Goal: Task Accomplishment & Management: Manage account settings

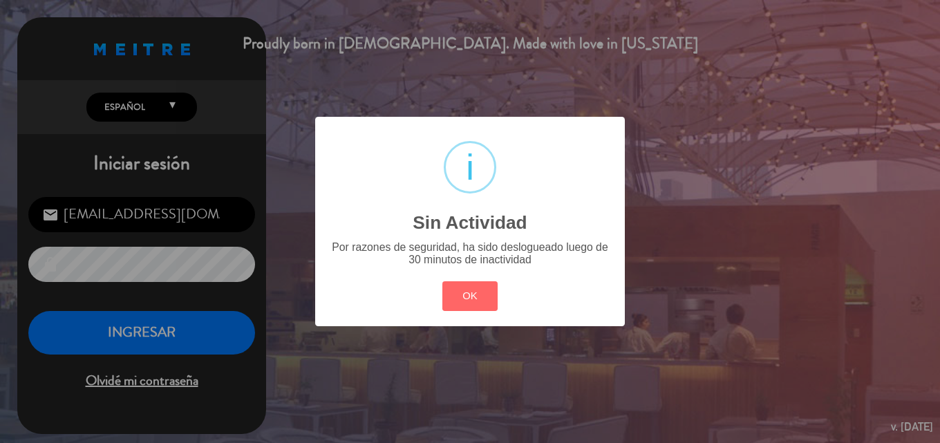
click at [487, 303] on button "OK" at bounding box center [470, 296] width 56 height 30
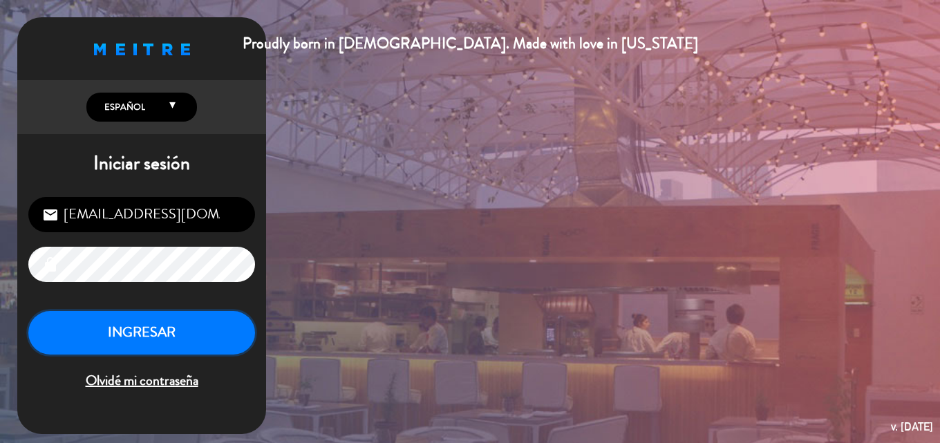
click at [181, 351] on button "INGRESAR" at bounding box center [141, 333] width 227 height 44
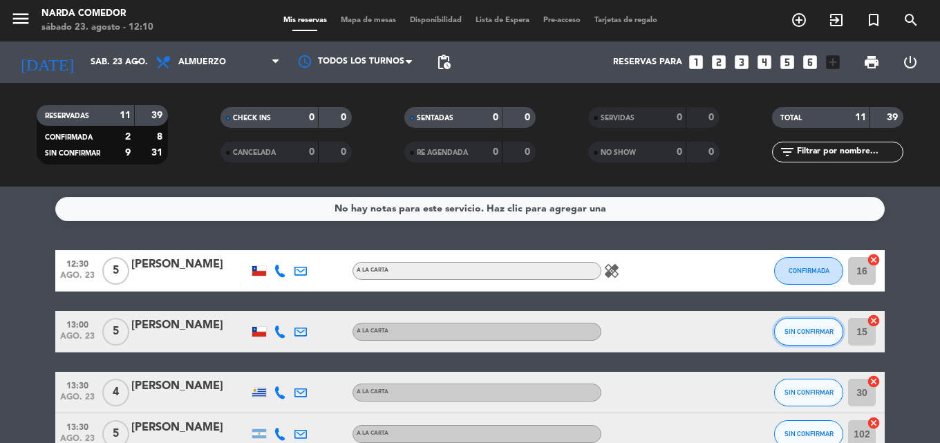
click at [819, 330] on span "SIN CONFIRMAR" at bounding box center [808, 332] width 49 height 8
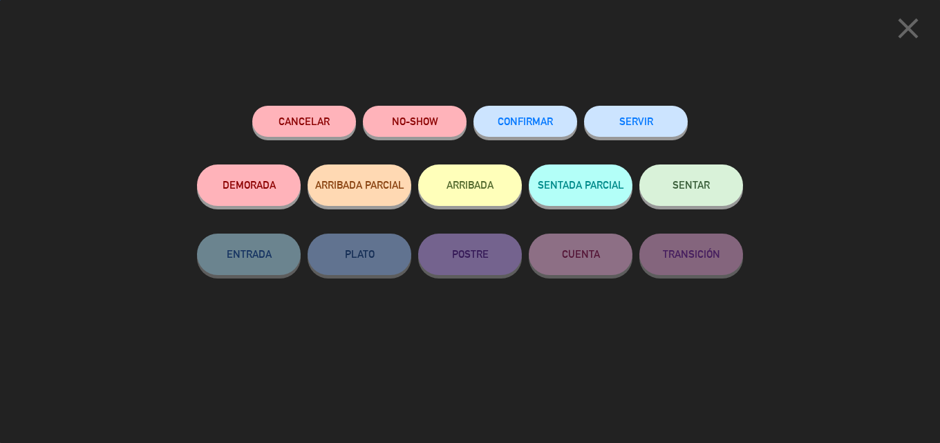
click at [527, 123] on span "CONFIRMAR" at bounding box center [525, 121] width 55 height 12
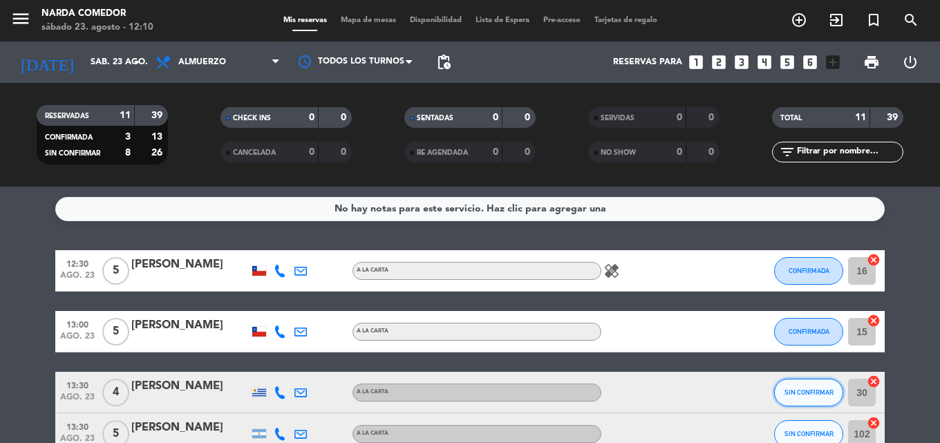
click at [811, 384] on button "SIN CONFIRMAR" at bounding box center [808, 393] width 69 height 28
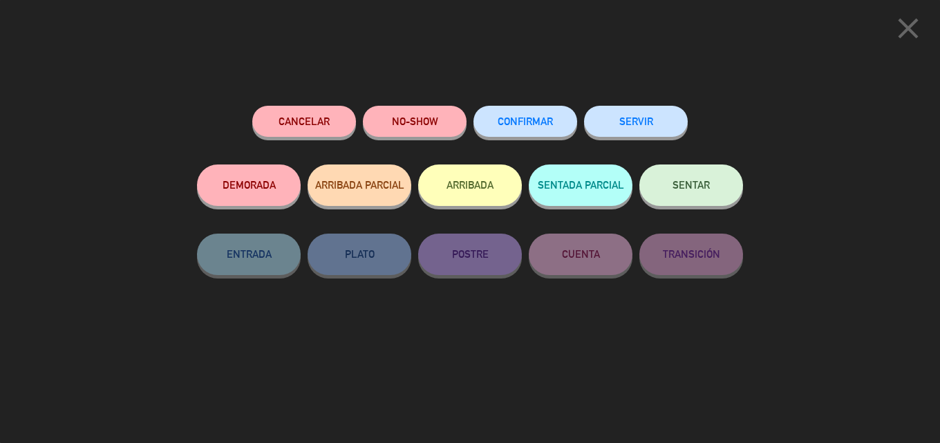
click at [507, 128] on button "CONFIRMAR" at bounding box center [525, 121] width 104 height 31
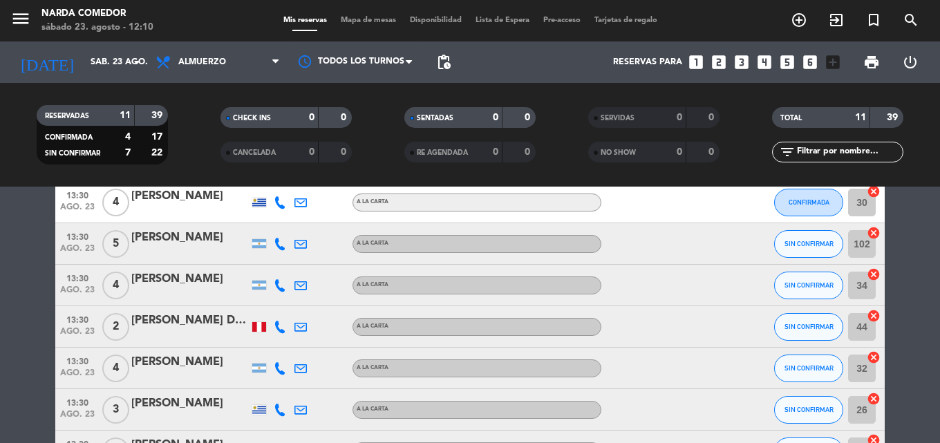
scroll to position [207, 0]
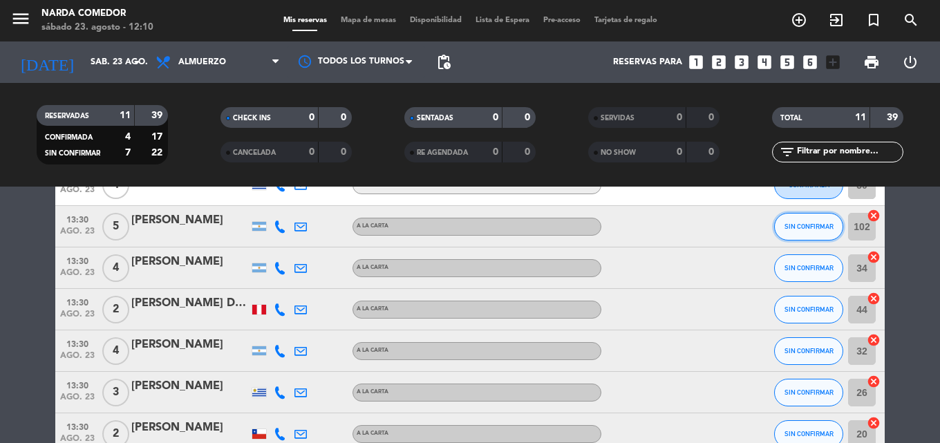
click at [823, 224] on span "SIN CONFIRMAR" at bounding box center [808, 227] width 49 height 8
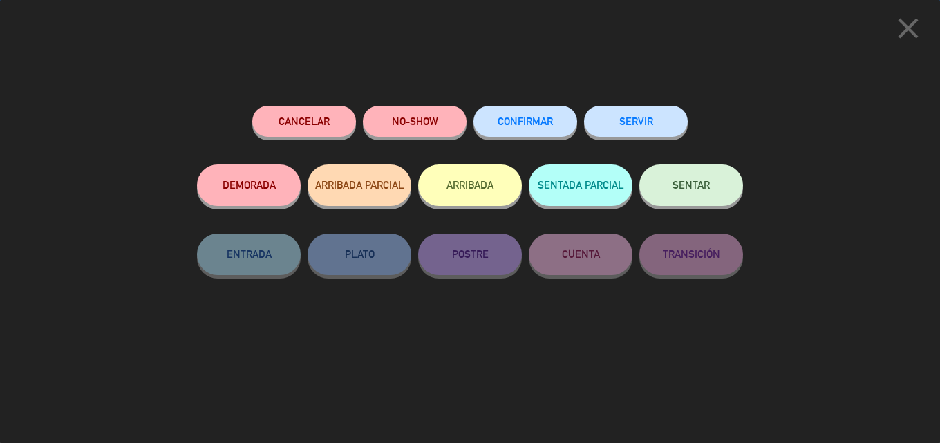
click at [548, 122] on span "CONFIRMAR" at bounding box center [525, 121] width 55 height 12
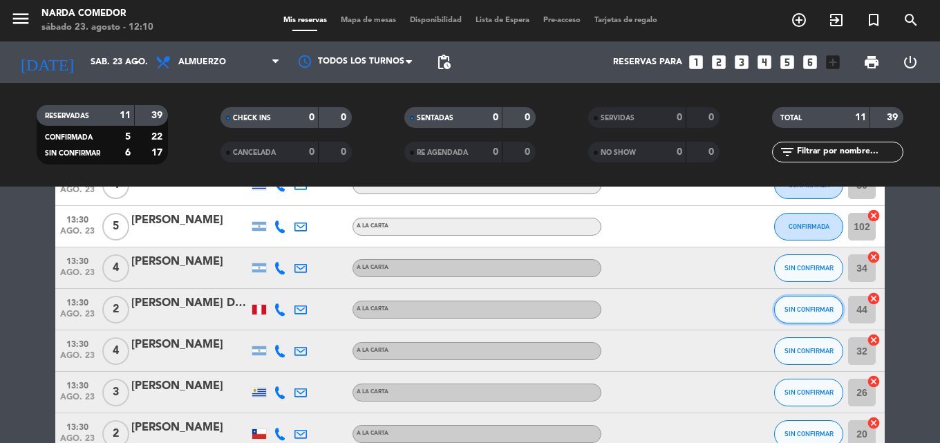
click at [798, 311] on span "SIN CONFIRMAR" at bounding box center [808, 309] width 49 height 8
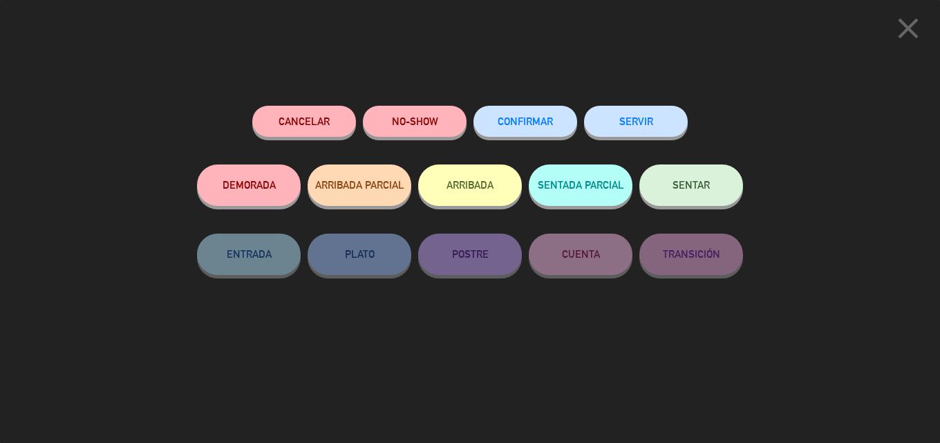
click at [509, 135] on button "CONFIRMAR" at bounding box center [525, 121] width 104 height 31
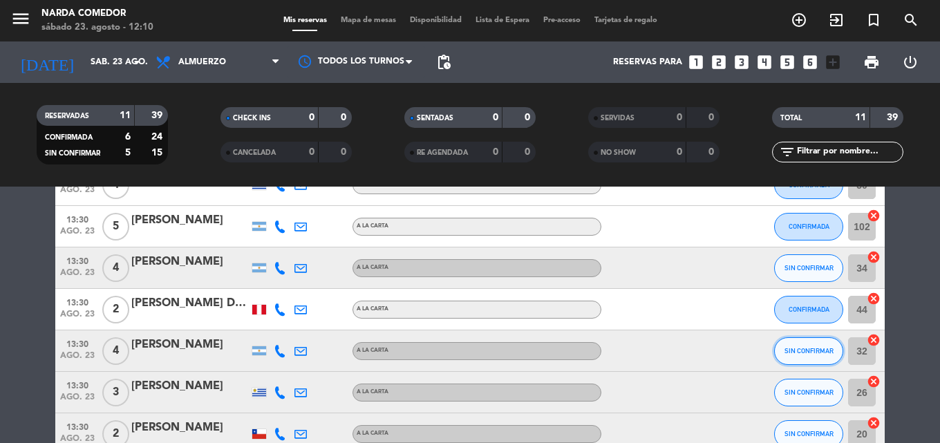
click at [797, 355] on button "SIN CONFIRMAR" at bounding box center [808, 351] width 69 height 28
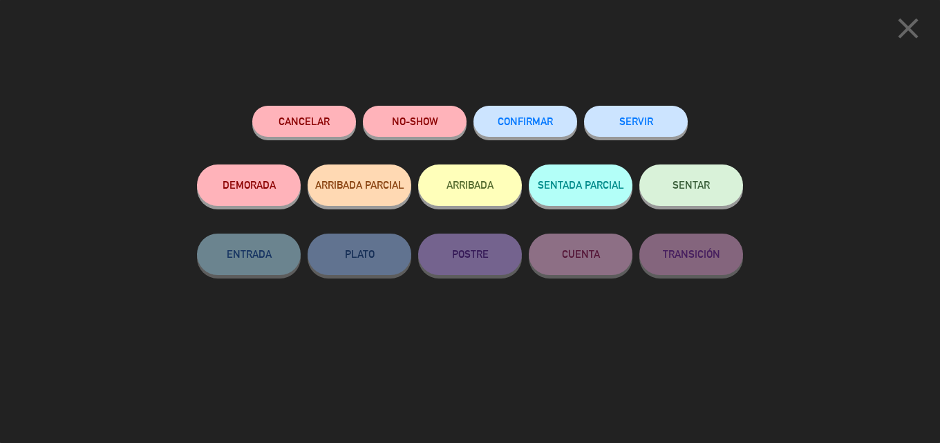
click at [504, 125] on span "CONFIRMAR" at bounding box center [525, 121] width 55 height 12
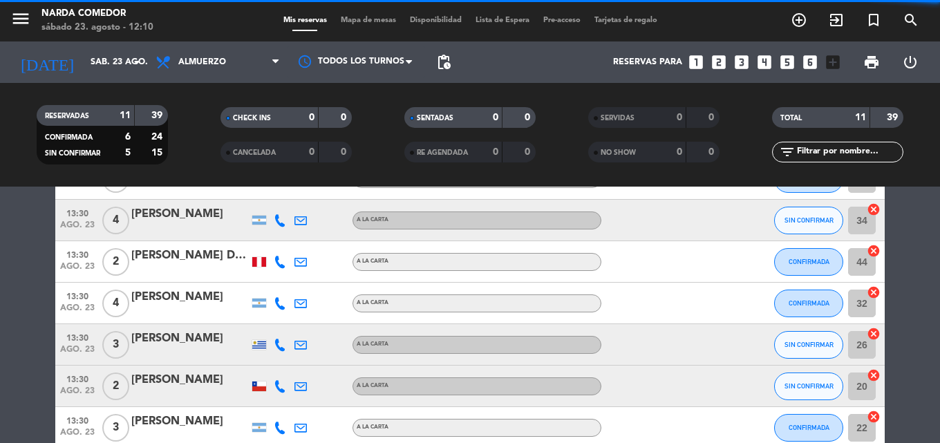
scroll to position [276, 0]
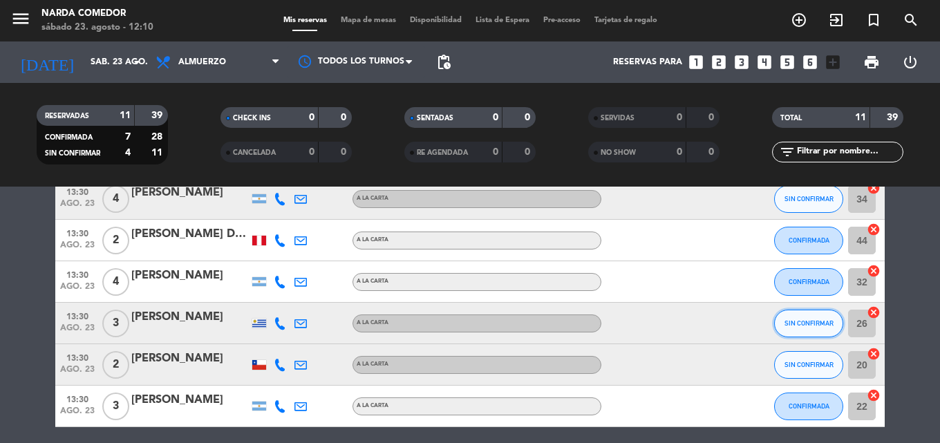
click at [800, 319] on button "SIN CONFIRMAR" at bounding box center [808, 324] width 69 height 28
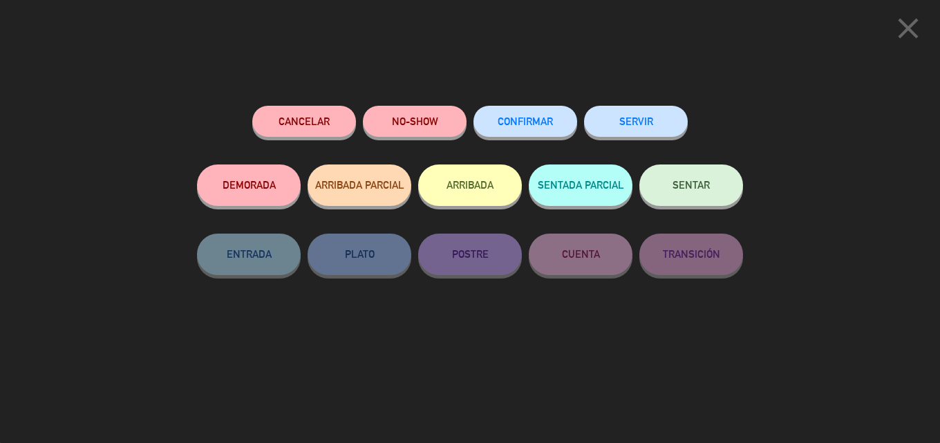
click at [532, 106] on div "CONFIRMAR" at bounding box center [525, 135] width 104 height 59
click at [534, 128] on button "CONFIRMAR" at bounding box center [525, 121] width 104 height 31
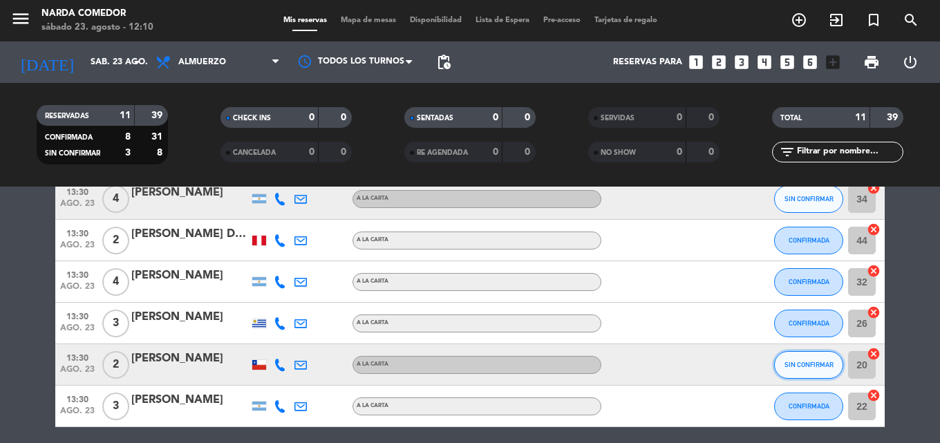
click at [818, 368] on span "SIN CONFIRMAR" at bounding box center [808, 365] width 49 height 8
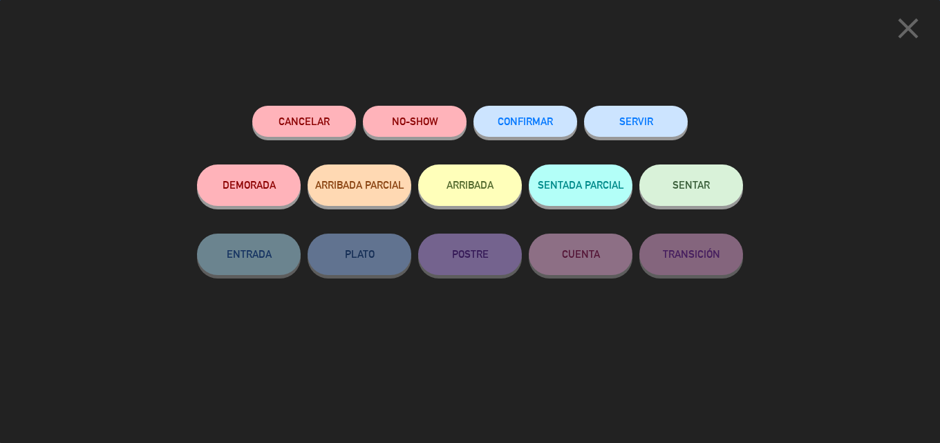
click at [507, 120] on span "CONFIRMAR" at bounding box center [525, 121] width 55 height 12
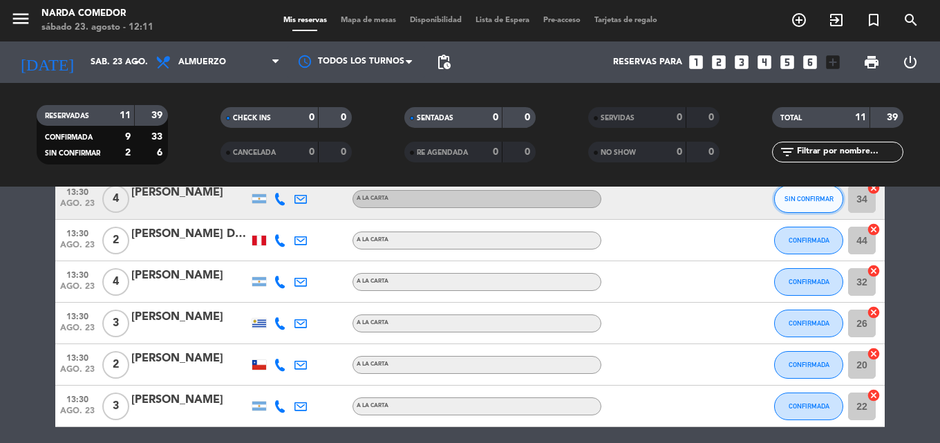
click at [799, 205] on button "SIN CONFIRMAR" at bounding box center [808, 199] width 69 height 28
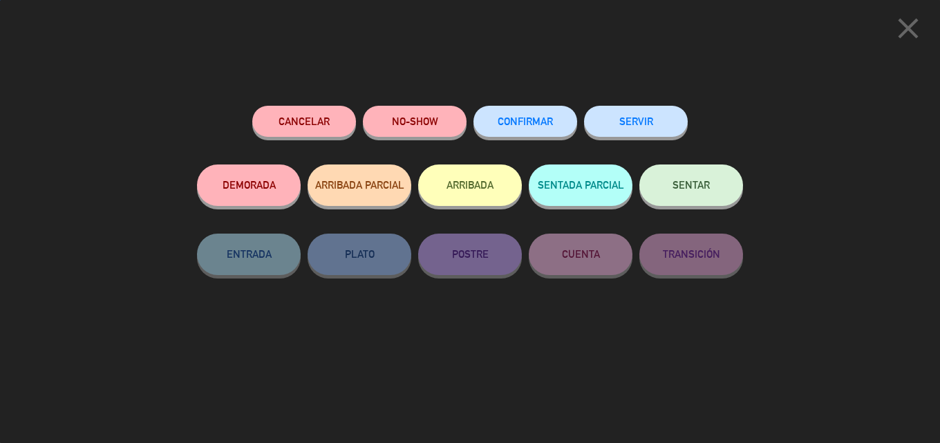
click at [525, 114] on button "CONFIRMAR" at bounding box center [525, 121] width 104 height 31
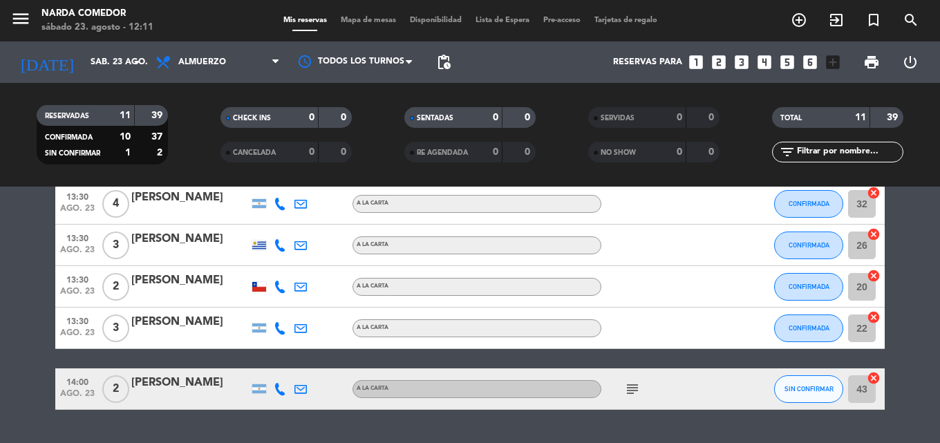
scroll to position [391, 0]
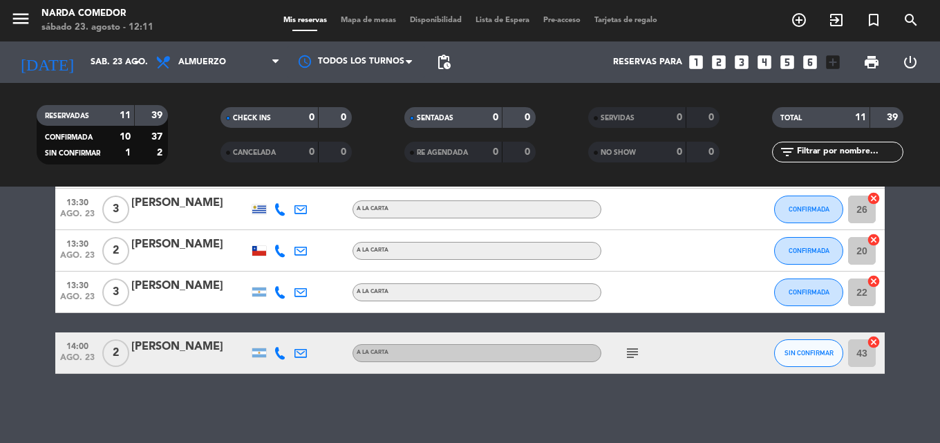
click at [632, 354] on icon "subject" at bounding box center [632, 353] width 17 height 17
click at [807, 359] on button "SIN CONFIRMAR" at bounding box center [808, 353] width 69 height 28
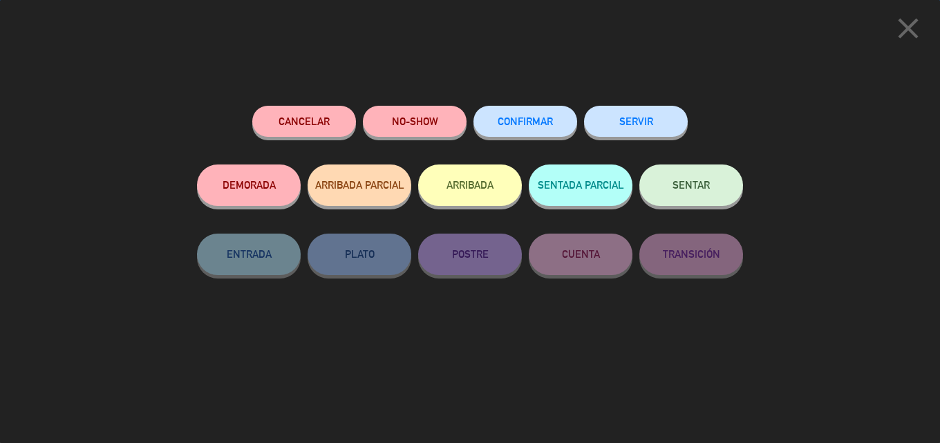
click at [532, 123] on span "CONFIRMAR" at bounding box center [525, 121] width 55 height 12
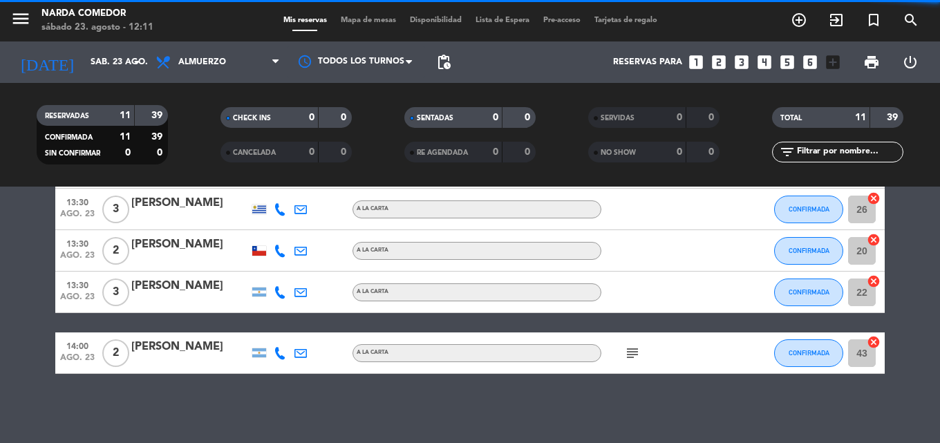
scroll to position [0, 0]
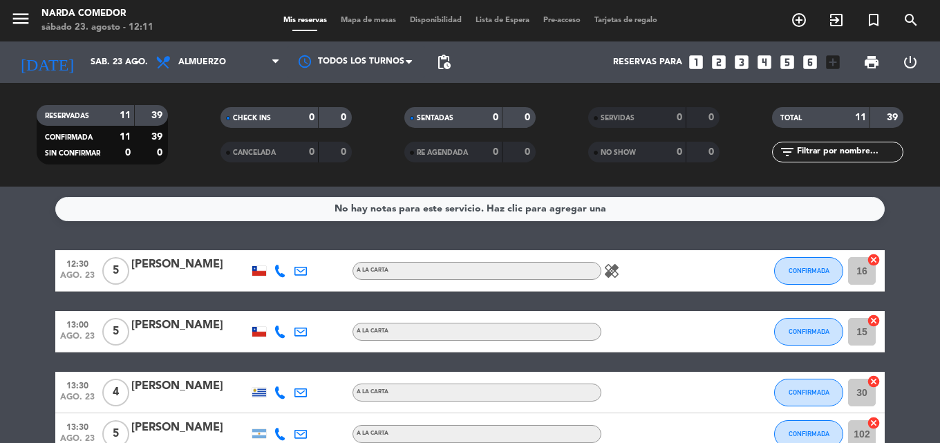
click at [619, 272] on icon "healing" at bounding box center [611, 271] width 17 height 17
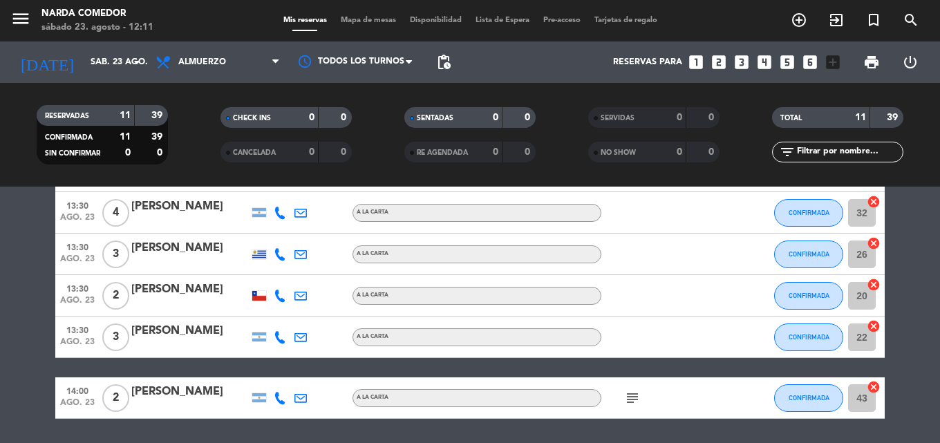
scroll to position [391, 0]
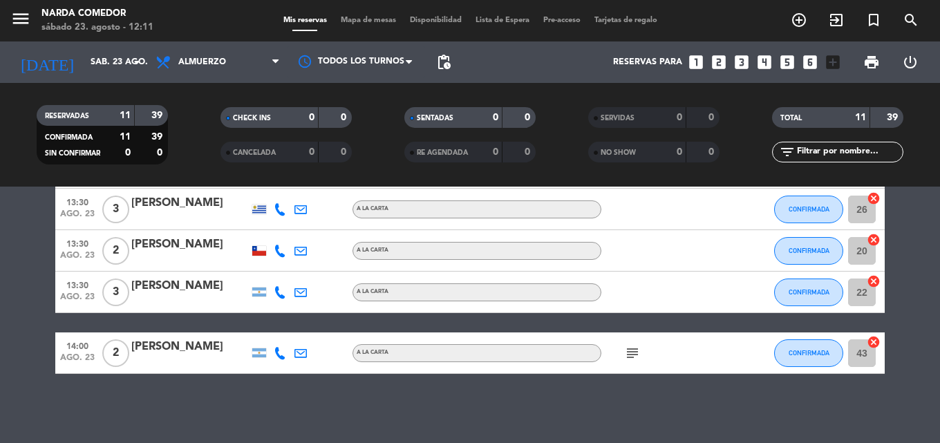
click at [638, 350] on icon "subject" at bounding box center [632, 353] width 17 height 17
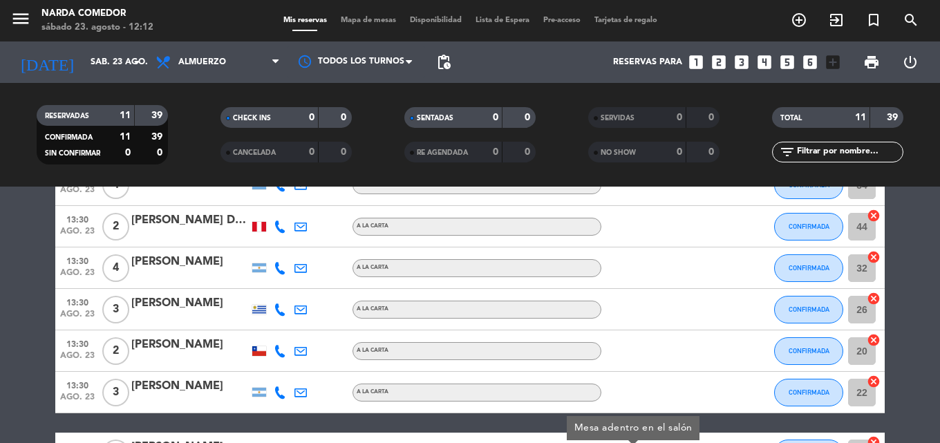
scroll to position [45, 0]
